Goal: Transaction & Acquisition: Purchase product/service

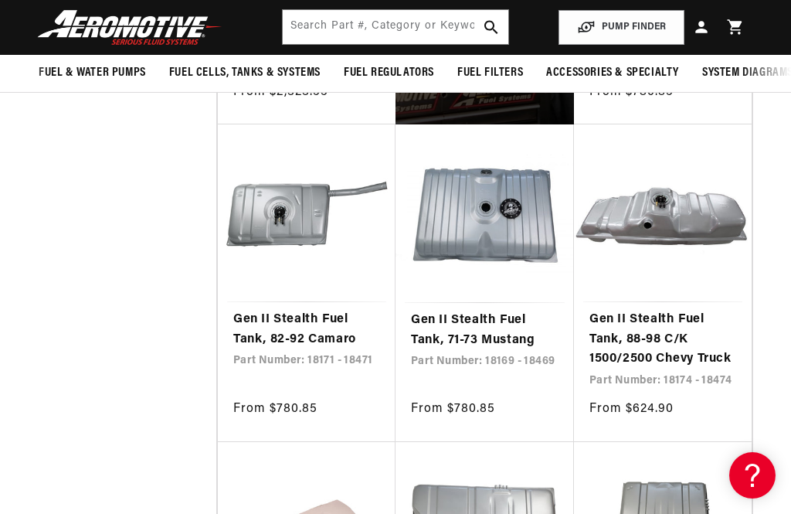
scroll to position [899, 0]
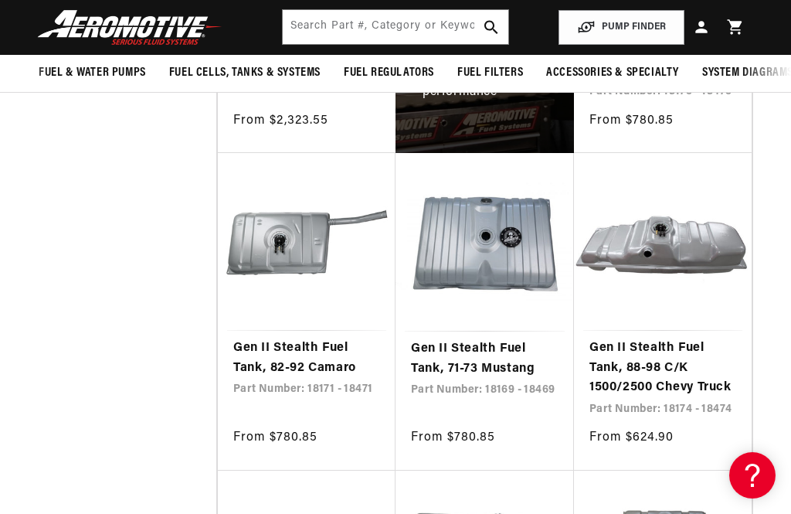
click at [326, 338] on link "Gen II Stealth Fuel Tank, 82-92 Camaro" at bounding box center [306, 357] width 147 height 39
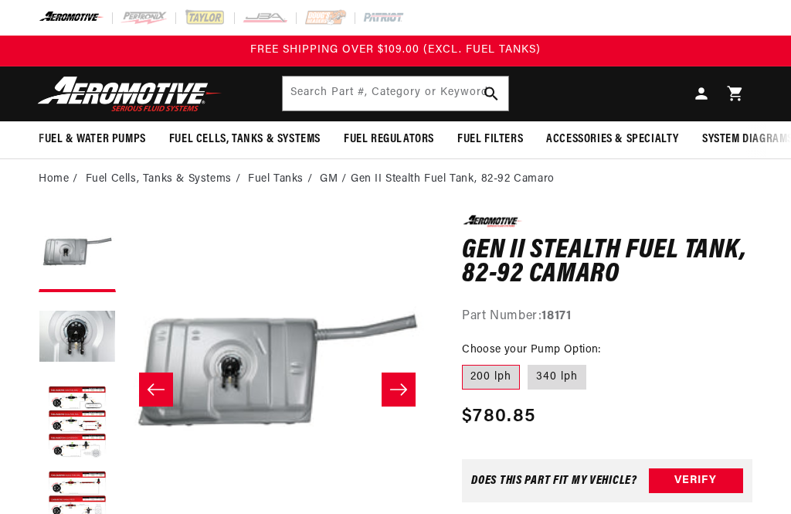
click at [124, 513] on button "Open media 1 in modal" at bounding box center [124, 522] width 0 height 0
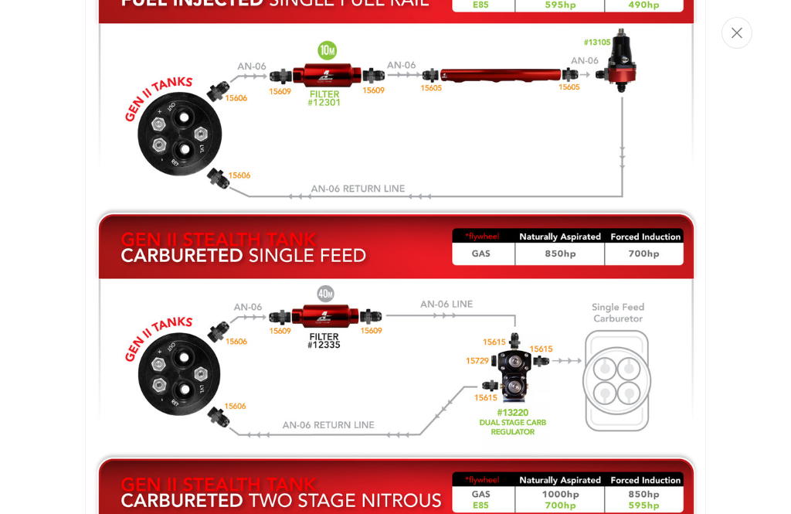
scroll to position [1694, 0]
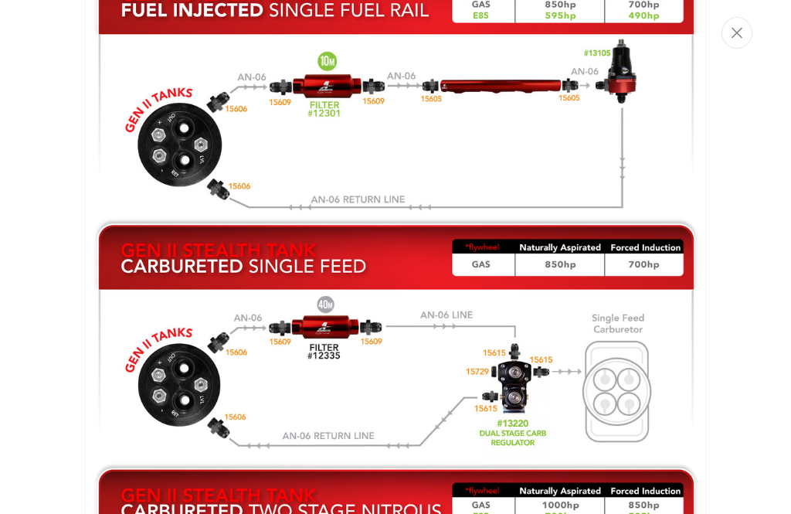
click at [744, 36] on button "Close" at bounding box center [736, 33] width 31 height 32
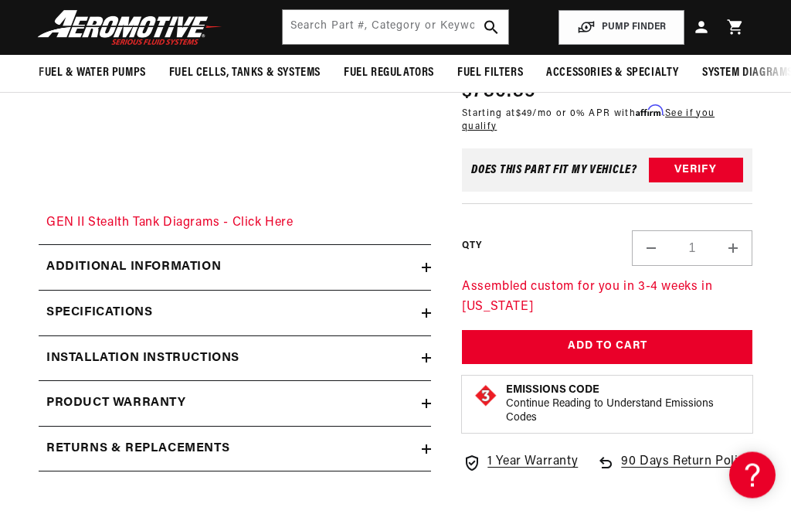
scroll to position [2027, 0]
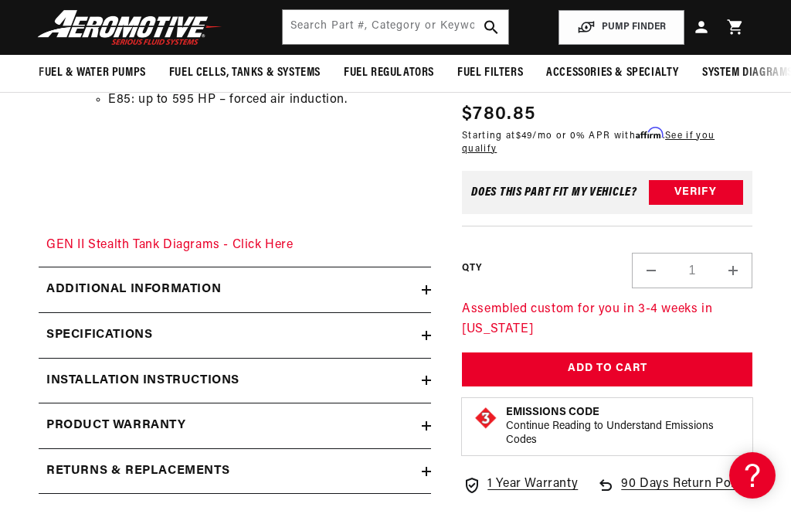
click at [400, 325] on div "Specifications" at bounding box center [230, 335] width 383 height 20
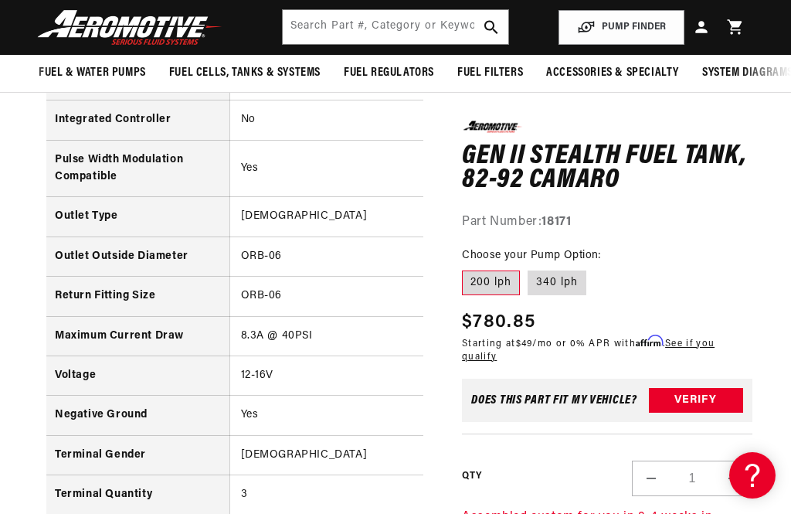
scroll to position [3122, 0]
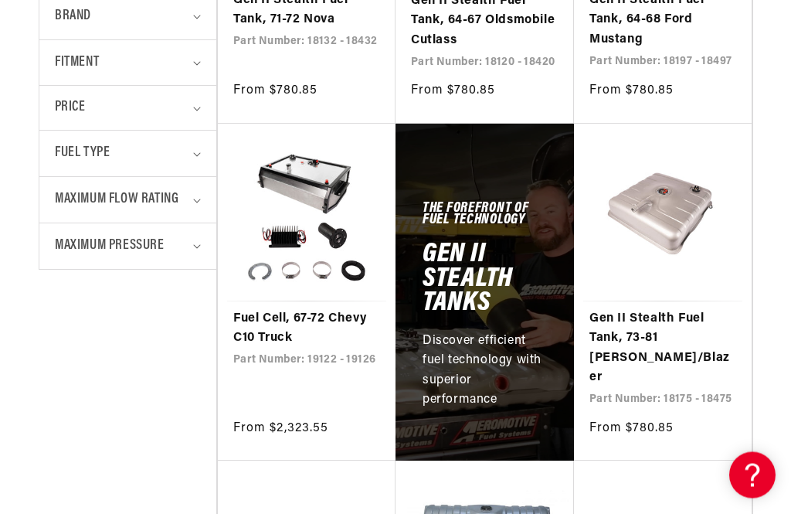
scroll to position [592, 0]
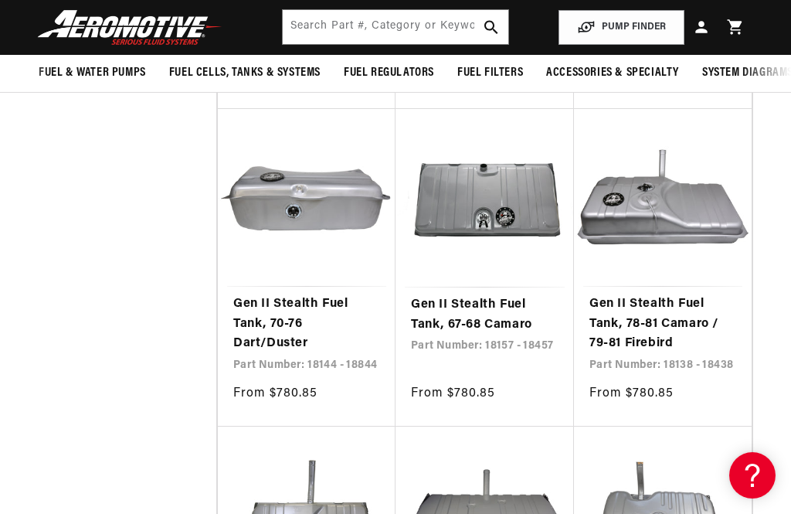
scroll to position [4174, 0]
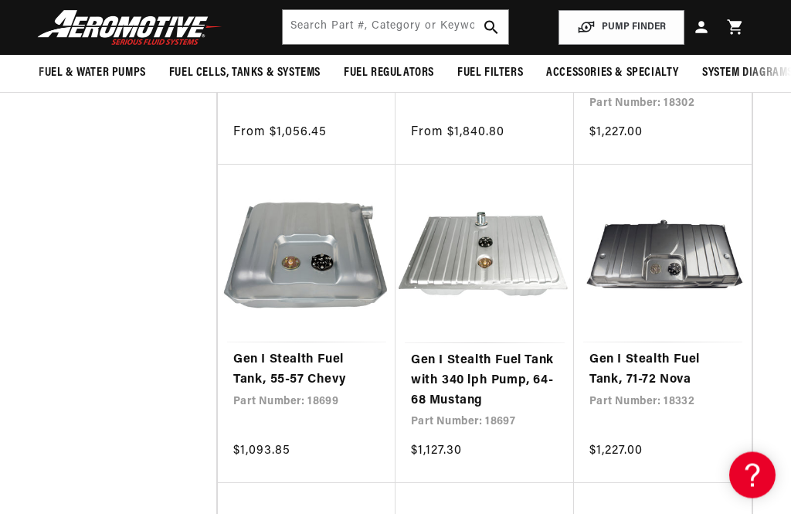
scroll to position [6347, 0]
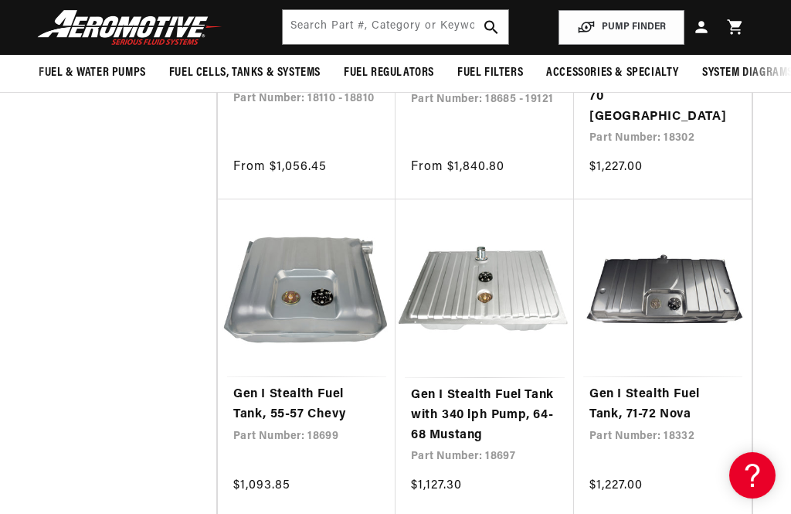
click at [336, 385] on link "Gen I Stealth Fuel Tank, 55-57 Chevy" at bounding box center [306, 404] width 147 height 39
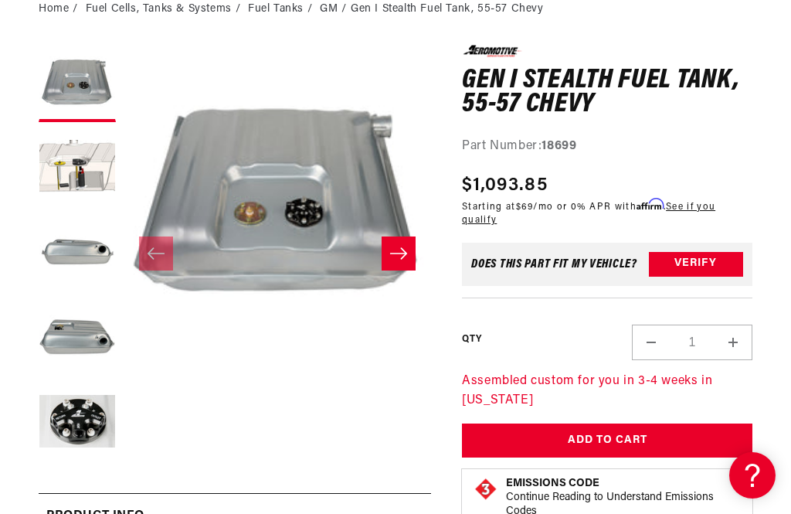
scroll to position [153, 0]
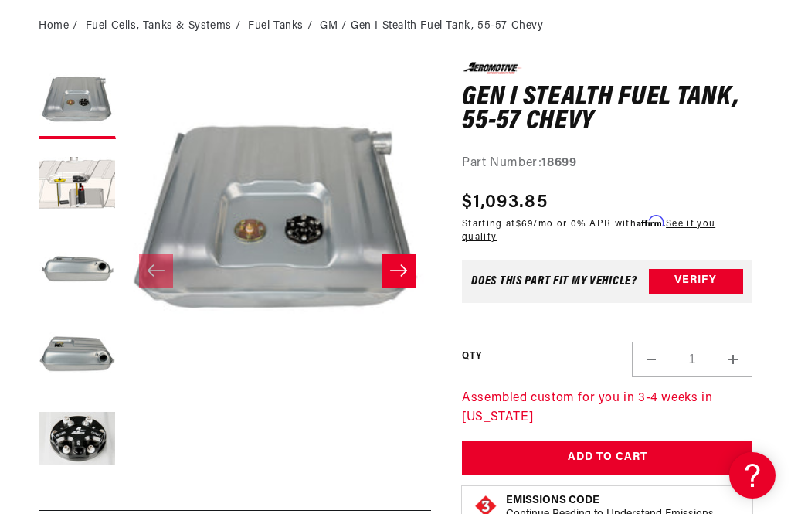
click at [400, 264] on icon "Slide right" at bounding box center [398, 270] width 19 height 15
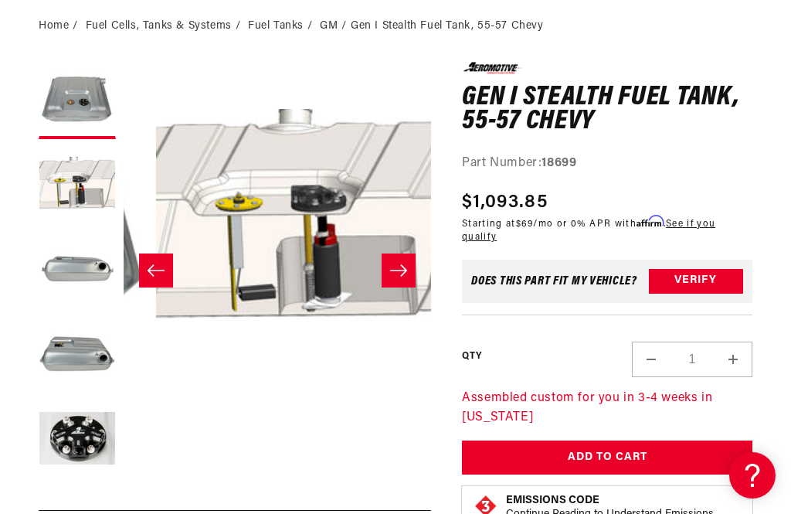
scroll to position [1, 307]
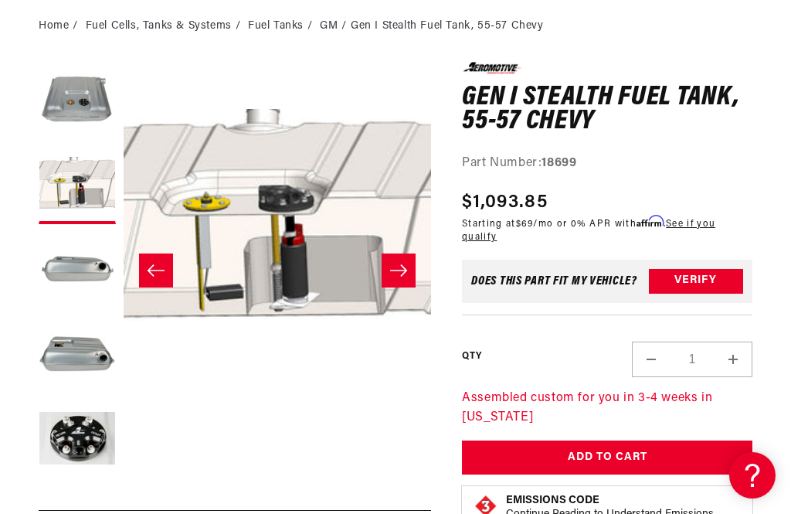
click at [398, 266] on icon "Slide right" at bounding box center [398, 270] width 19 height 15
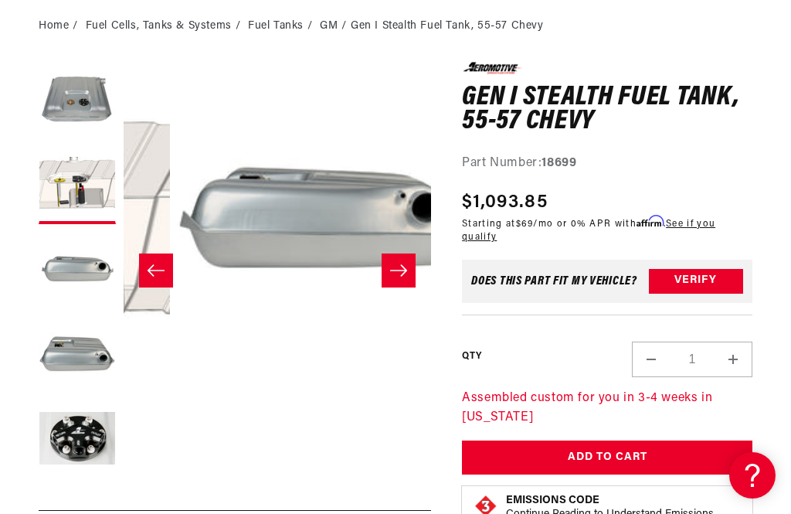
scroll to position [1, 615]
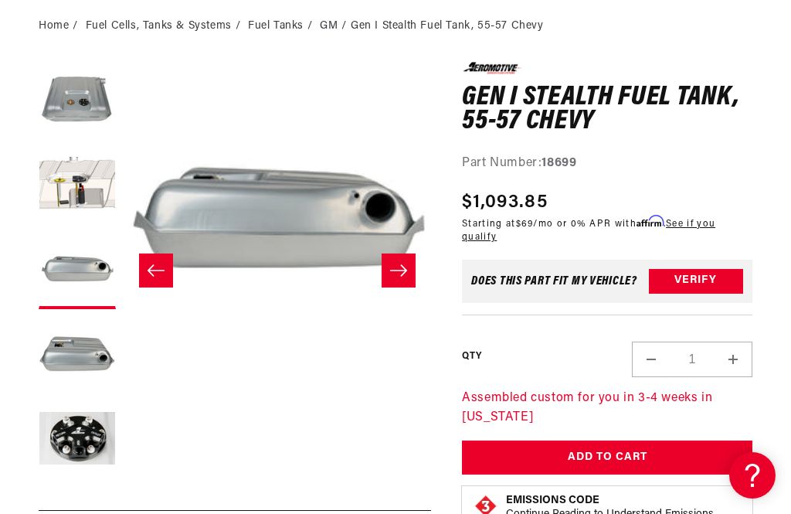
click at [404, 268] on icon "Slide right" at bounding box center [398, 271] width 17 height 12
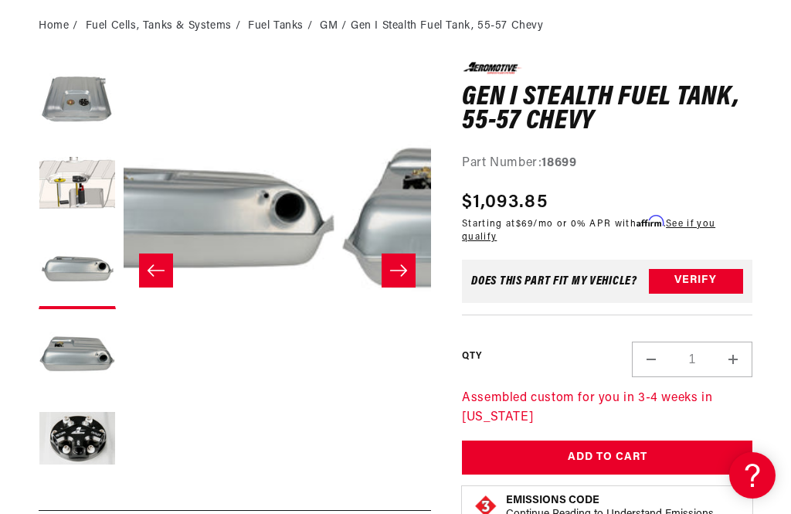
scroll to position [1, 923]
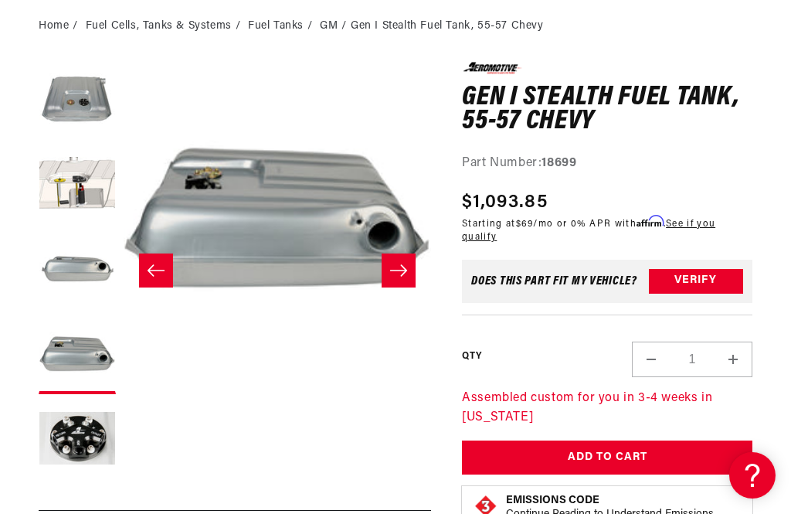
click at [402, 270] on icon "Slide right" at bounding box center [398, 271] width 17 height 12
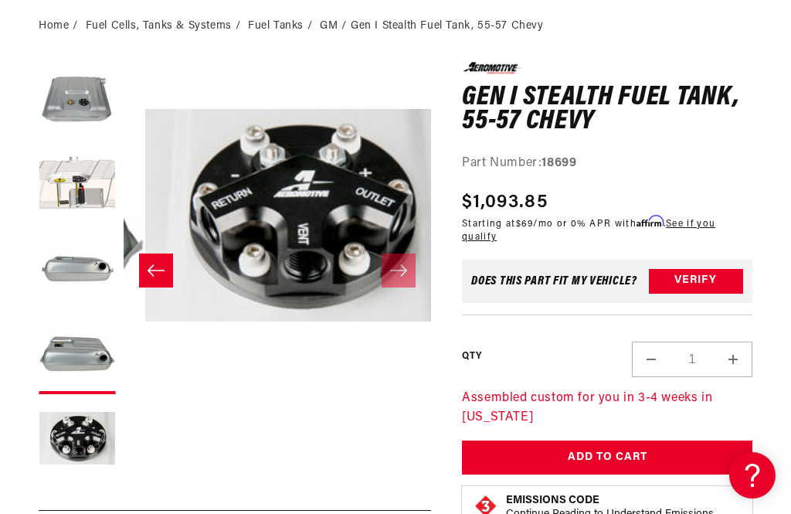
scroll to position [1, 1230]
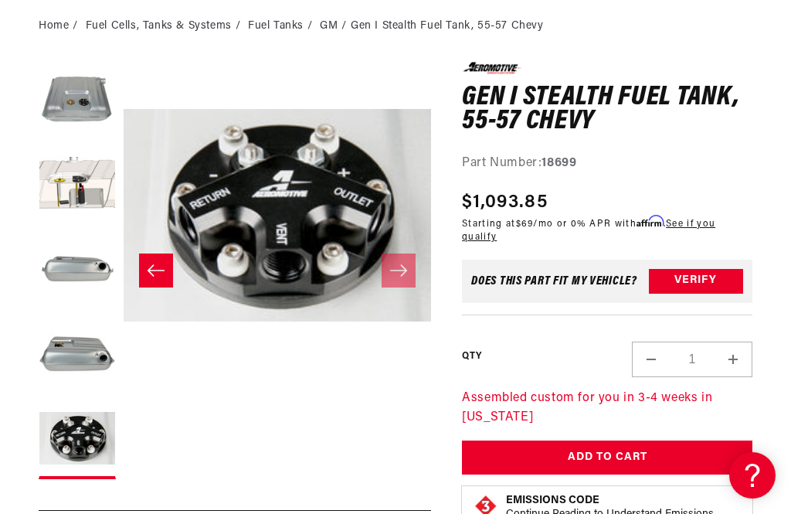
click at [405, 276] on icon "Slide right" at bounding box center [398, 270] width 19 height 15
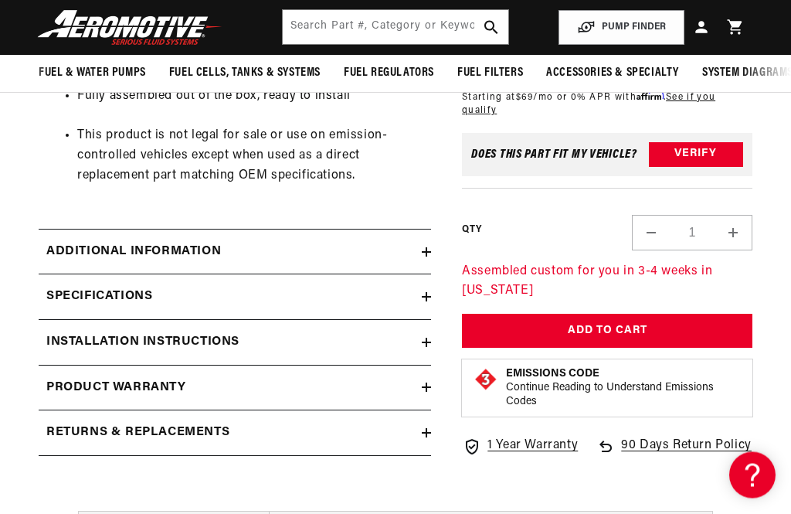
scroll to position [995, 0]
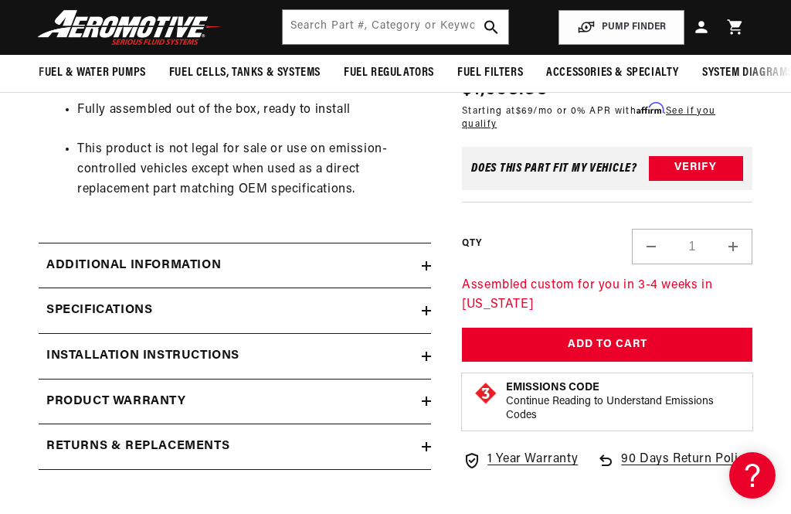
click at [407, 300] on div "Specifications" at bounding box center [230, 310] width 383 height 20
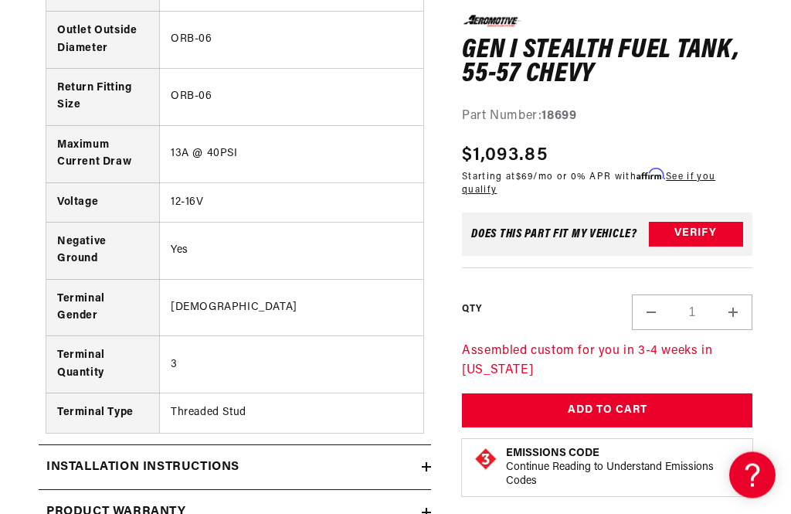
scroll to position [2375, 0]
